Goal: Information Seeking & Learning: Learn about a topic

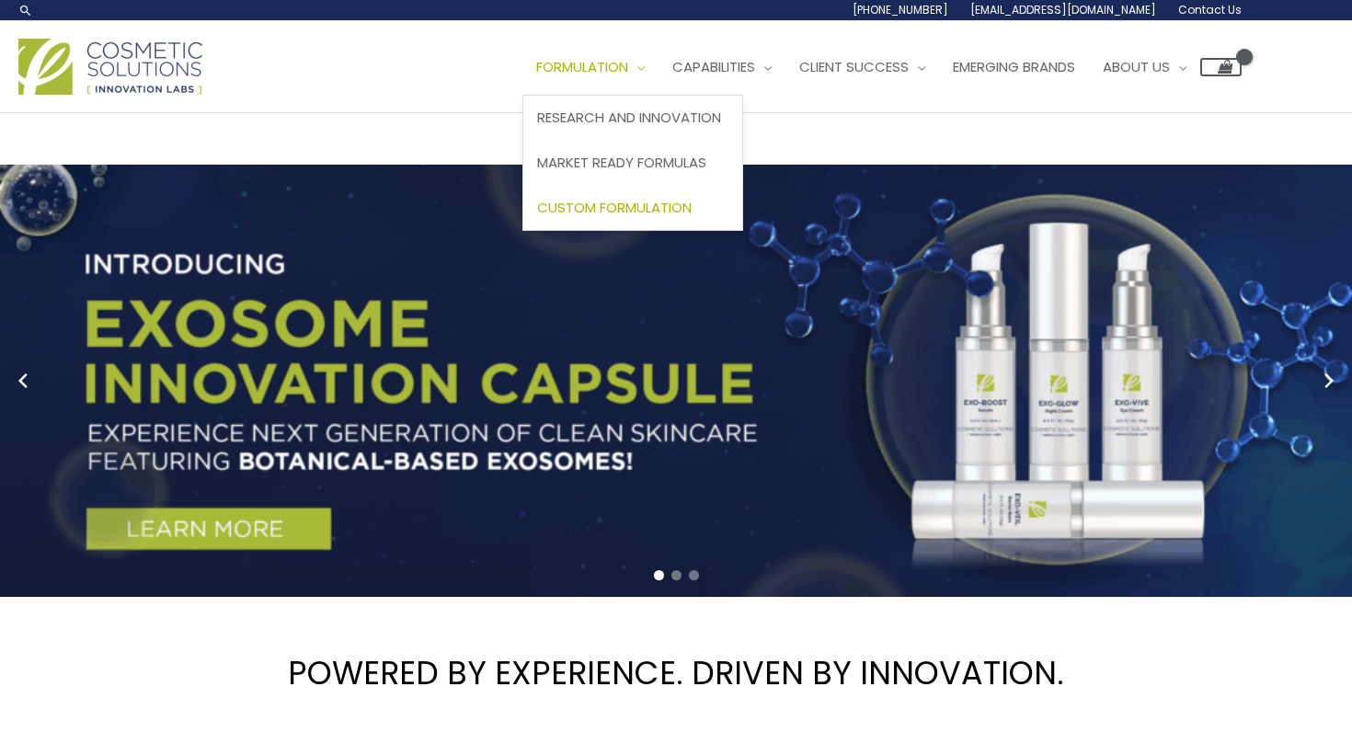
click at [619, 200] on span "Custom Formulation" at bounding box center [614, 207] width 154 height 19
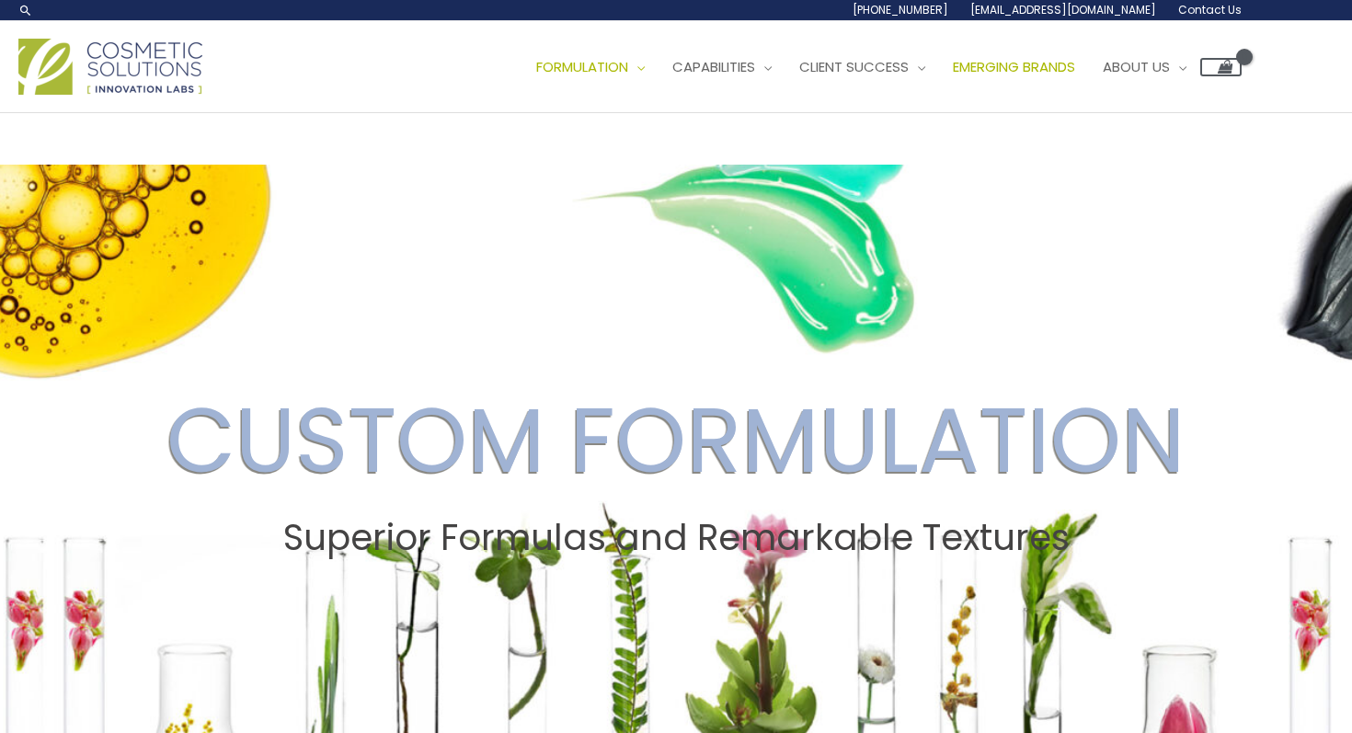
click at [996, 68] on span "Emerging Brands" at bounding box center [1014, 66] width 122 height 19
